Goal: Navigation & Orientation: Find specific page/section

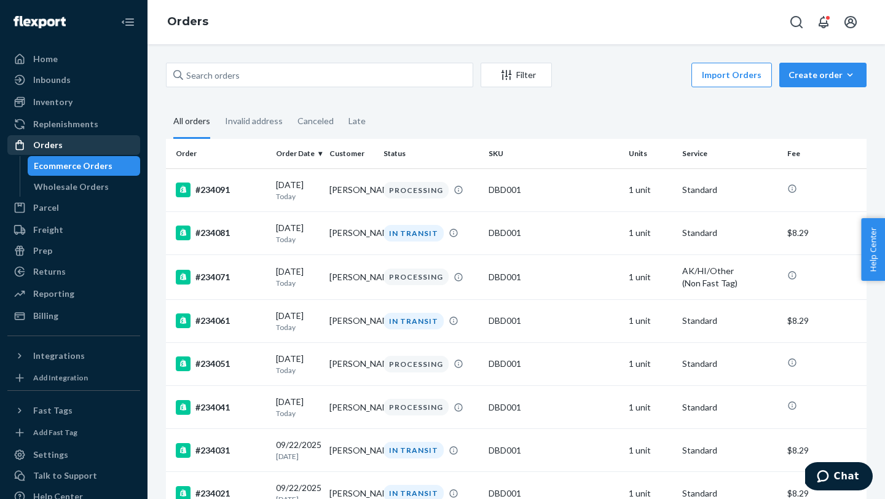
click at [41, 147] on div "Orders" at bounding box center [47, 145] width 29 height 12
click at [49, 106] on div "Inventory" at bounding box center [52, 102] width 39 height 12
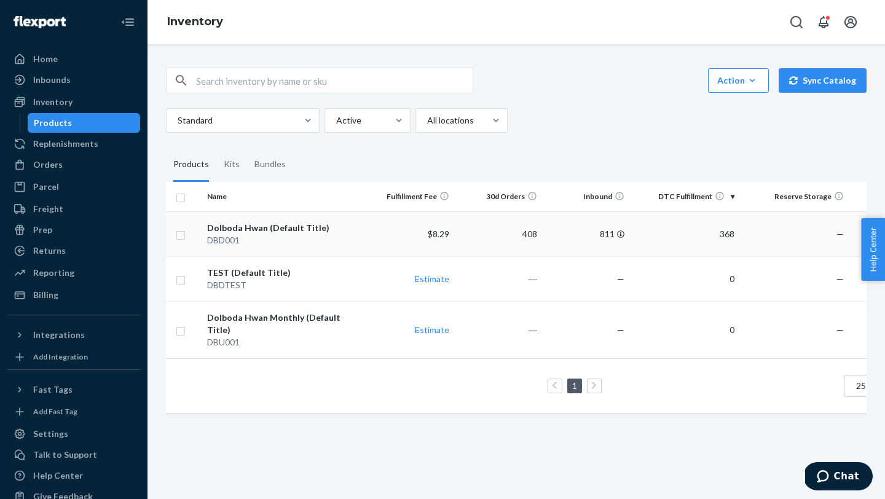
click at [381, 238] on td "$8.29" at bounding box center [411, 233] width 88 height 45
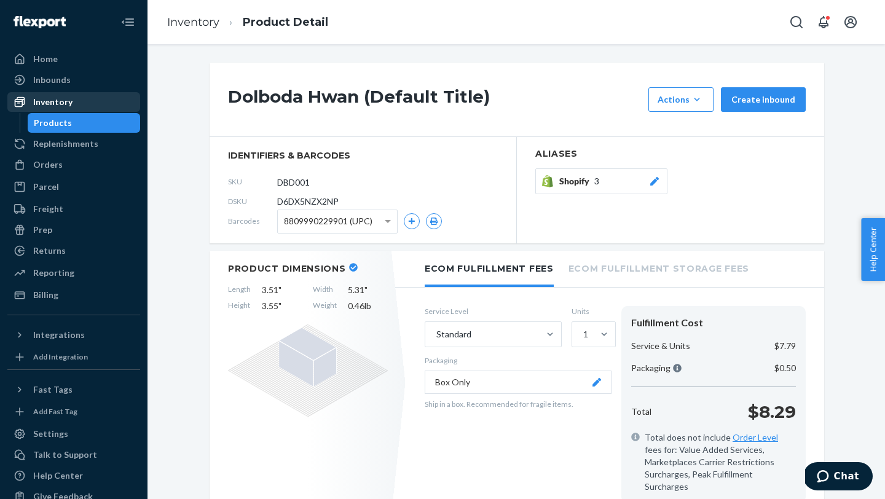
click at [49, 104] on div "Inventory" at bounding box center [52, 102] width 39 height 12
